Goal: Transaction & Acquisition: Purchase product/service

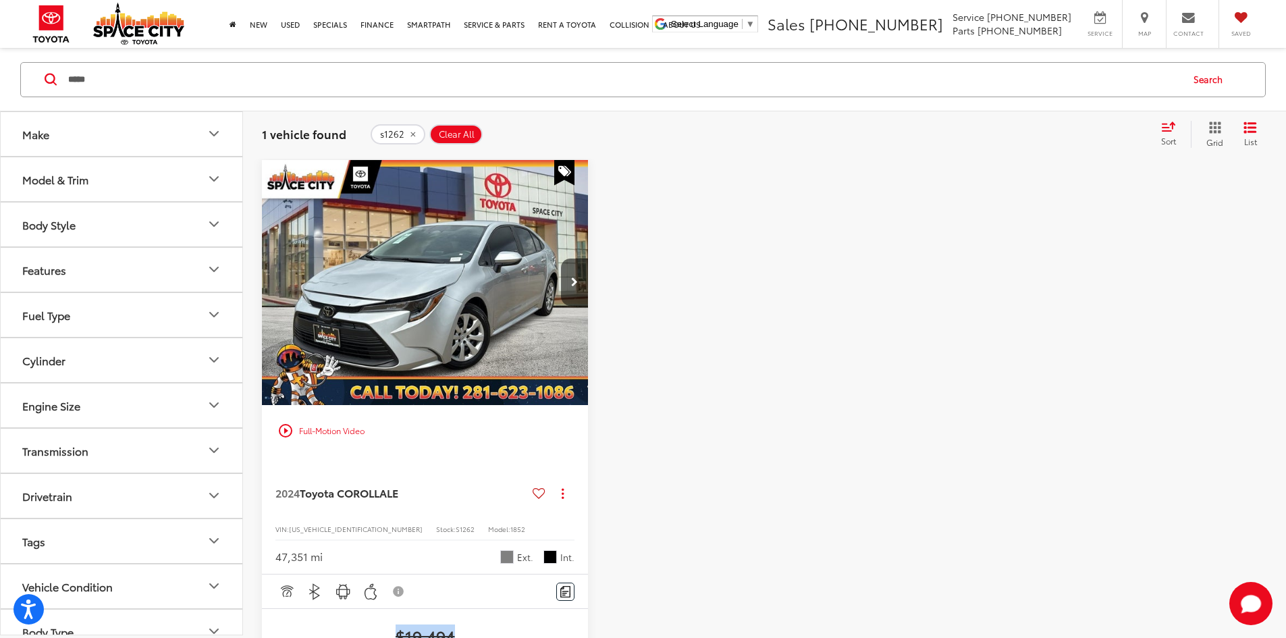
scroll to position [65, 0]
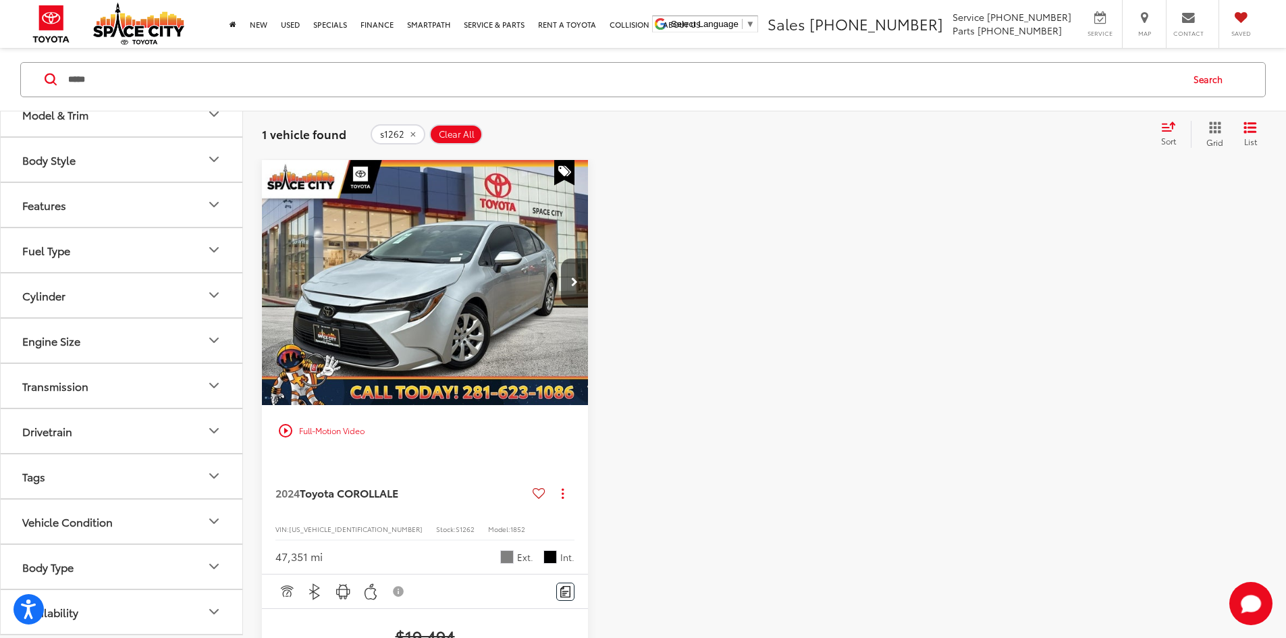
drag, startPoint x: 148, startPoint y: 76, endPoint x: -176, endPoint y: 86, distance: 324.1
click at [0, 86] on html "Accessibility Screen-Reader Guide, Feedback, and Issue Reporting | New window S…" at bounding box center [643, 190] width 1286 height 638
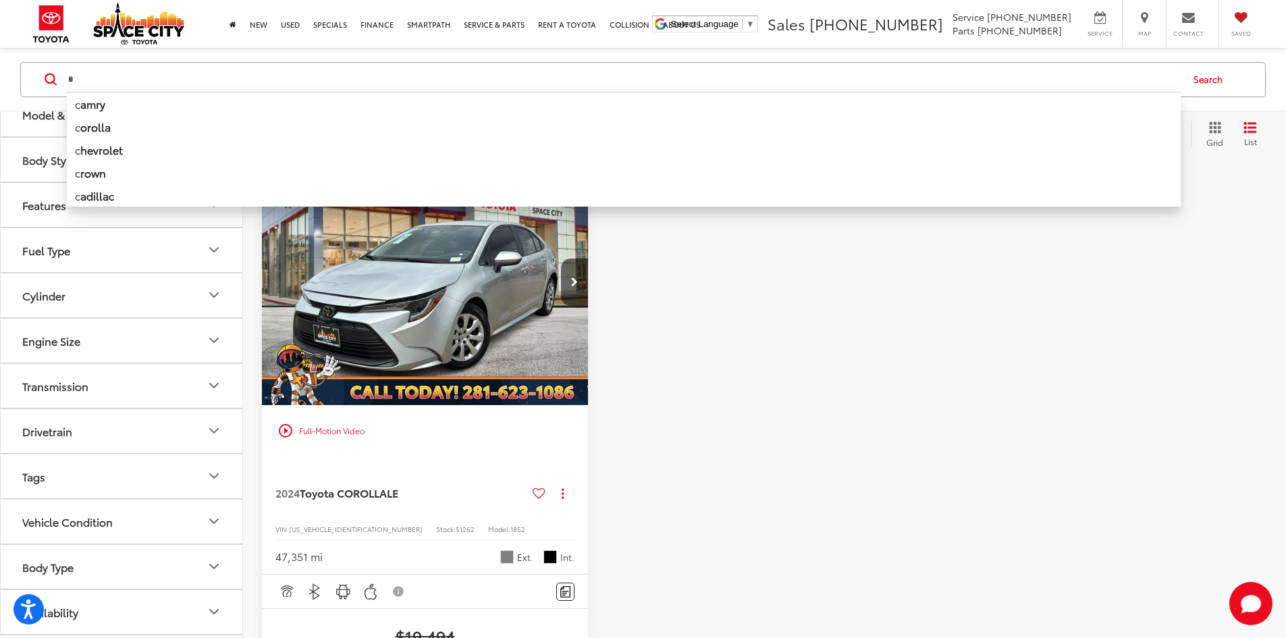
drag, startPoint x: 171, startPoint y: 74, endPoint x: -493, endPoint y: 117, distance: 666.2
click at [0, 117] on html "Accessibility Screen-Reader Guide, Feedback, and Issue Reporting | New window S…" at bounding box center [643, 190] width 1286 height 638
type input "***"
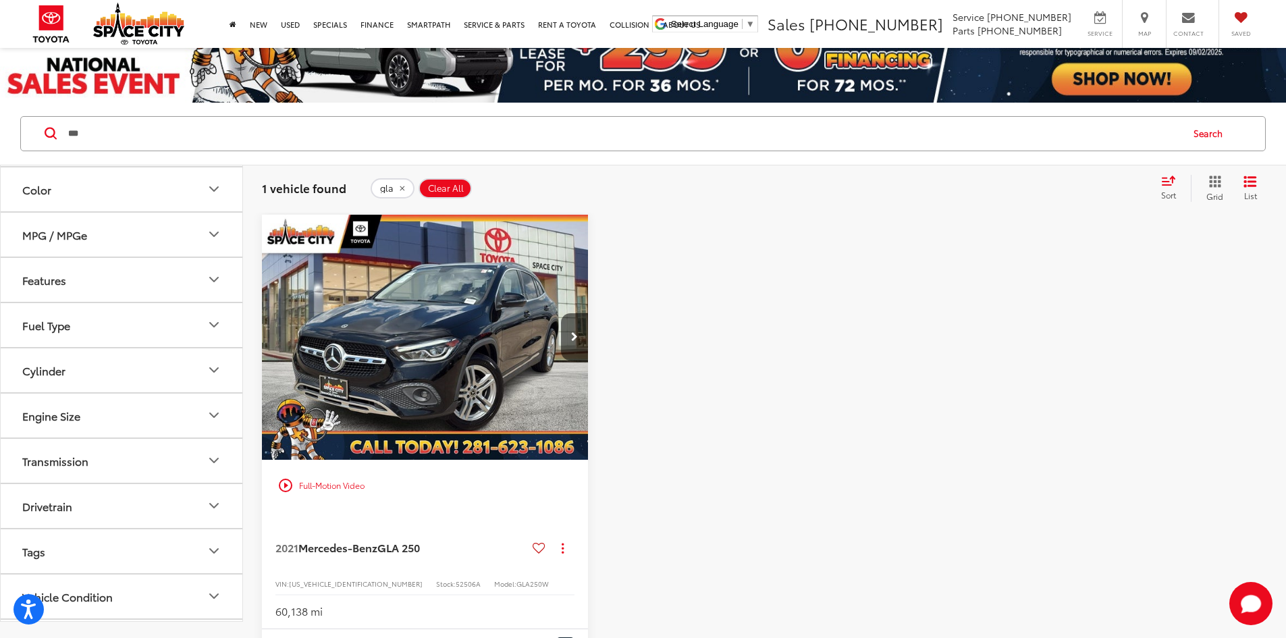
scroll to position [61, 0]
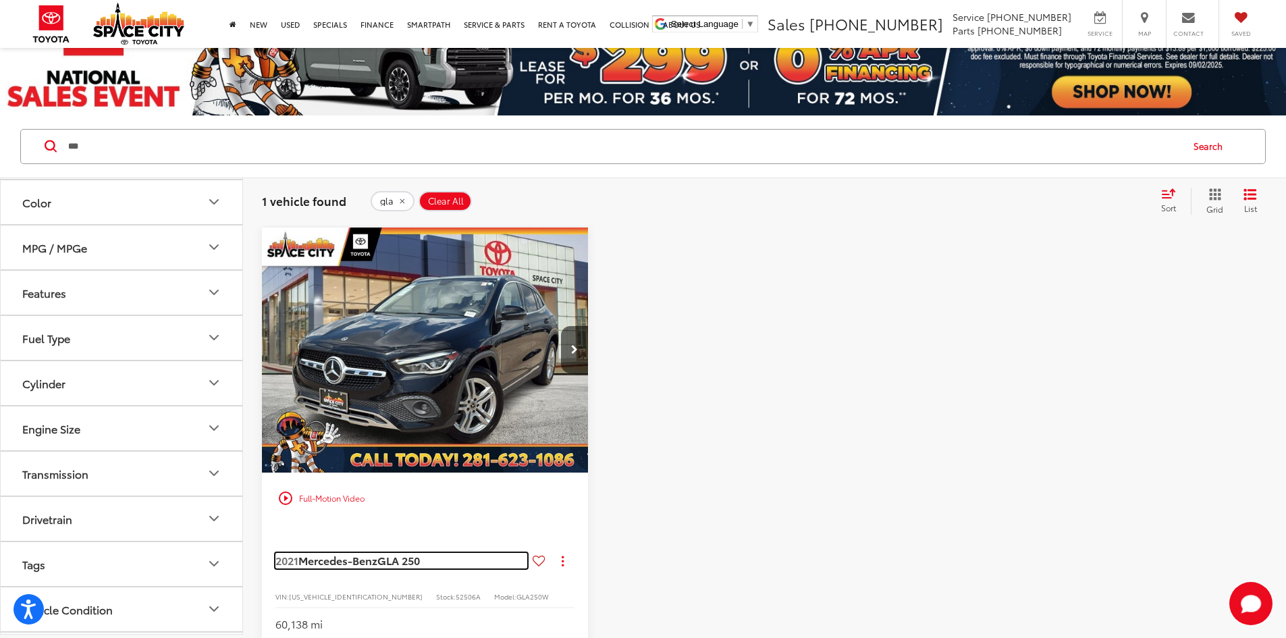
click at [400, 552] on span "GLA 250" at bounding box center [398, 560] width 43 height 16
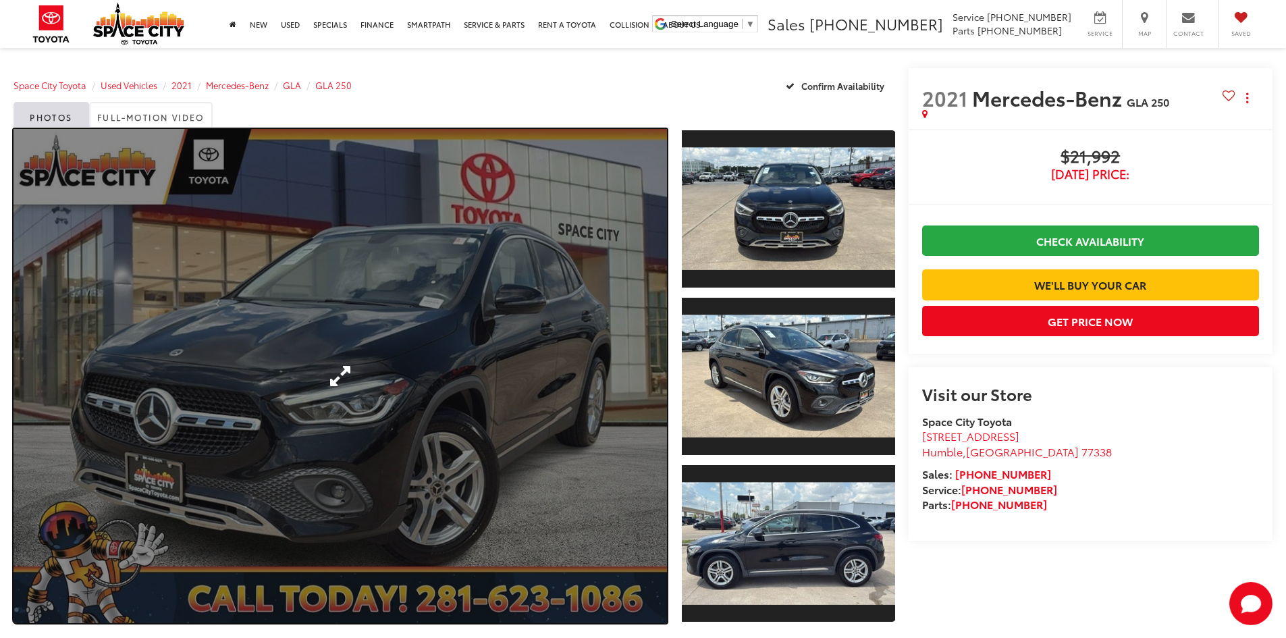
click at [323, 283] on link "Expand Photo 0" at bounding box center [339, 376] width 653 height 494
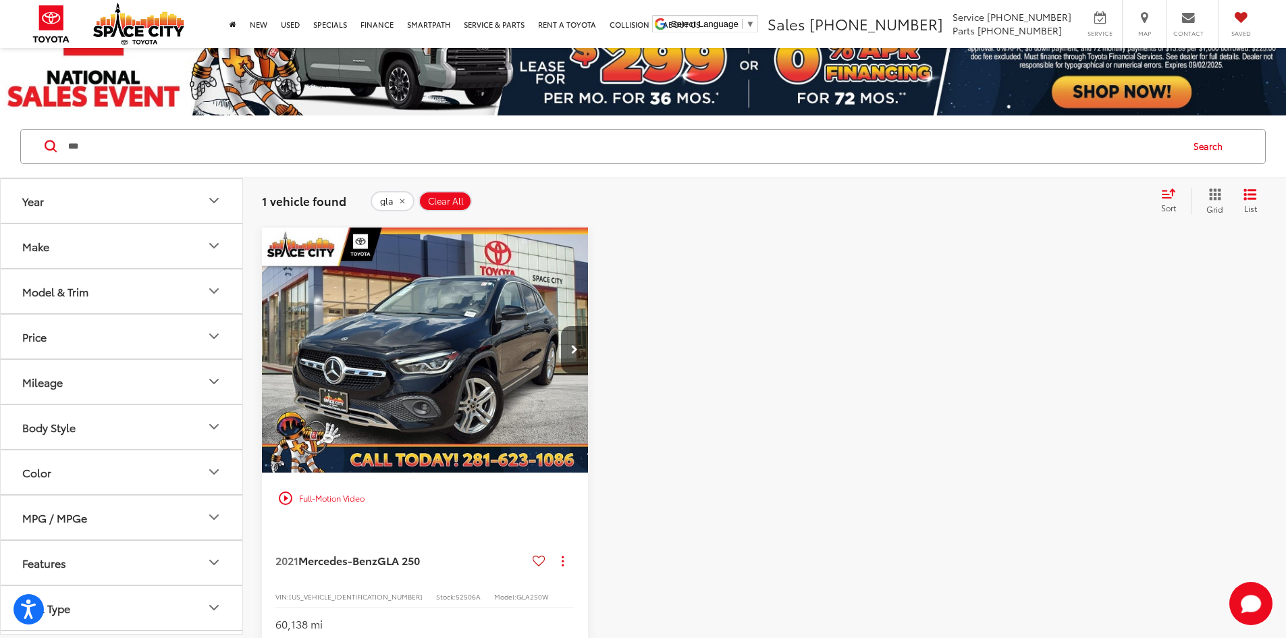
drag, startPoint x: 120, startPoint y: 146, endPoint x: -207, endPoint y: 129, distance: 327.8
click at [0, 129] on html "Press Alt+1 for screen-reader mode, Alt+0 to cancel Accessibility Screen-Reader…" at bounding box center [643, 258] width 1286 height 638
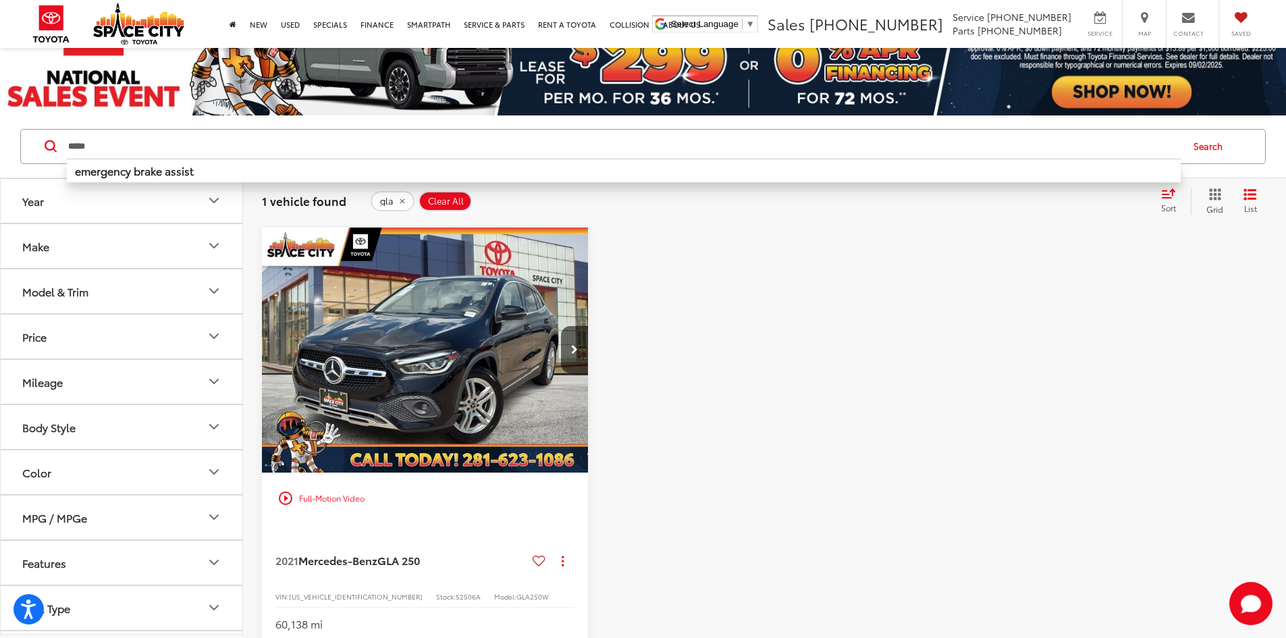
type input "*****"
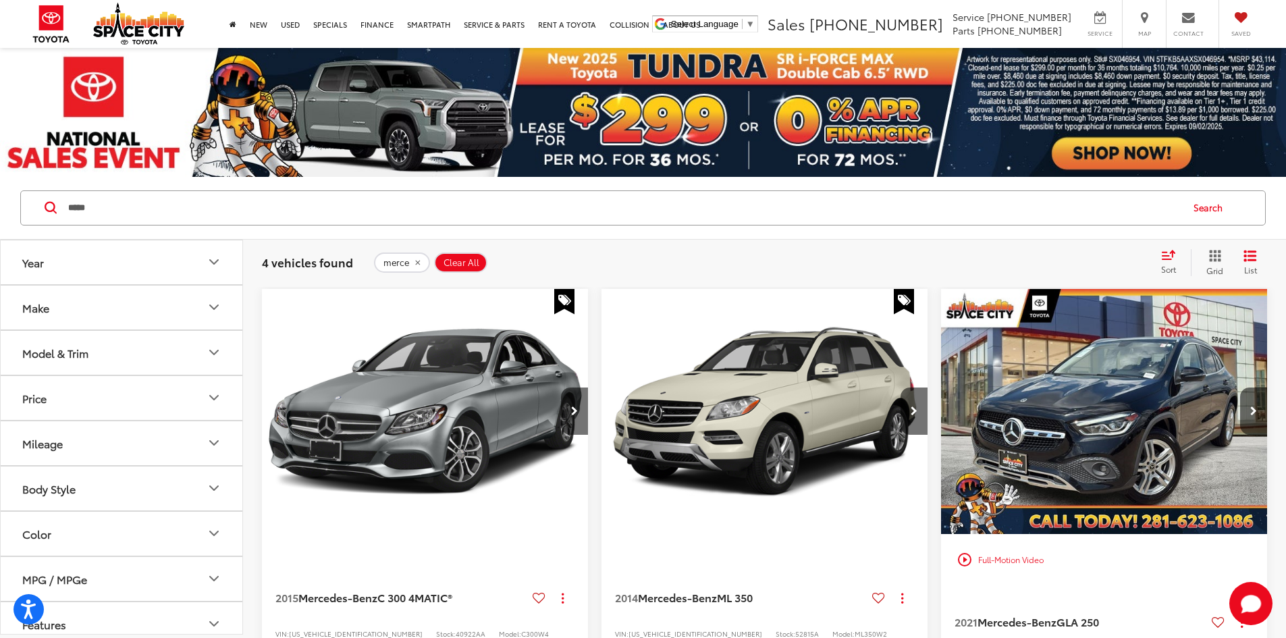
drag, startPoint x: 1255, startPoint y: 381, endPoint x: 1249, endPoint y: 378, distance: 7.3
